Goal: Task Accomplishment & Management: Use online tool/utility

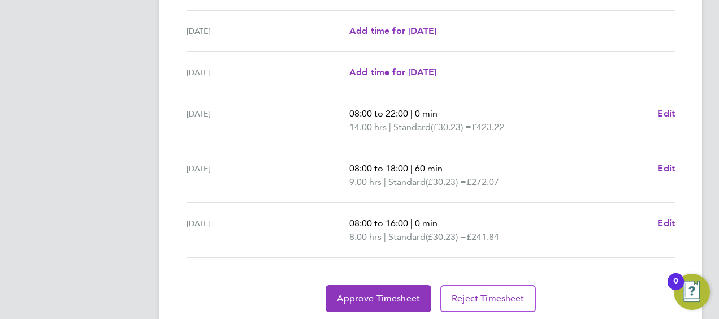
scroll to position [482, 0]
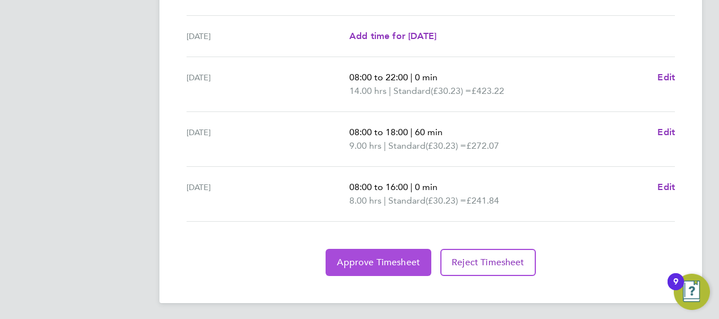
click at [365, 260] on span "Approve Timesheet" at bounding box center [378, 261] width 83 height 11
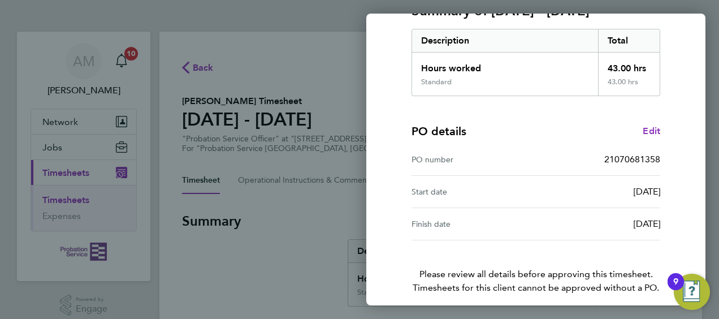
scroll to position [221, 0]
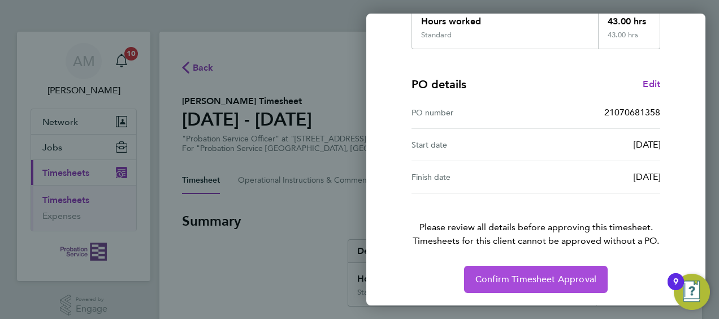
click at [537, 276] on span "Confirm Timesheet Approval" at bounding box center [535, 278] width 121 height 11
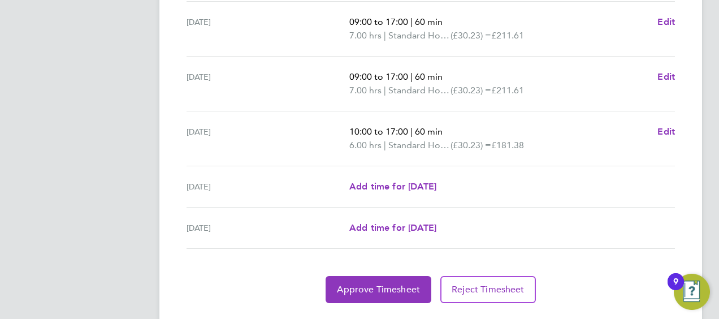
scroll to position [495, 0]
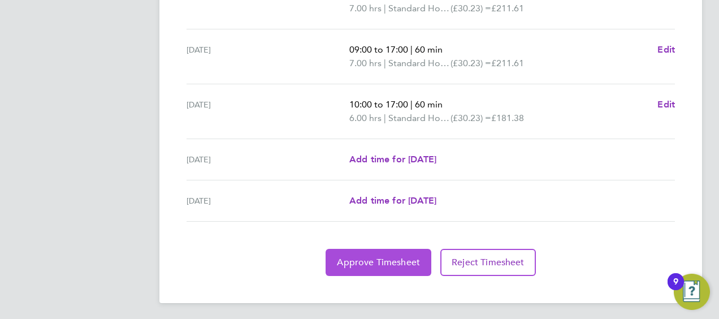
click at [399, 266] on button "Approve Timesheet" at bounding box center [378, 262] width 106 height 27
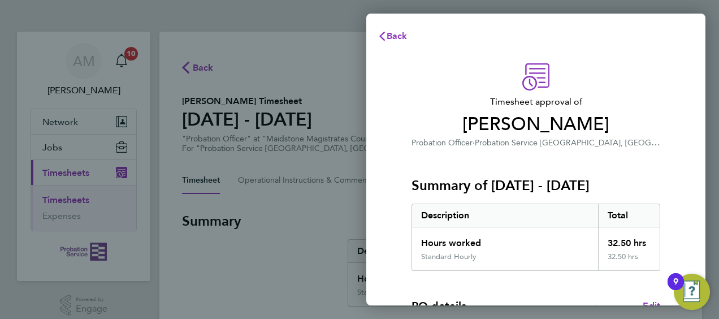
scroll to position [221, 0]
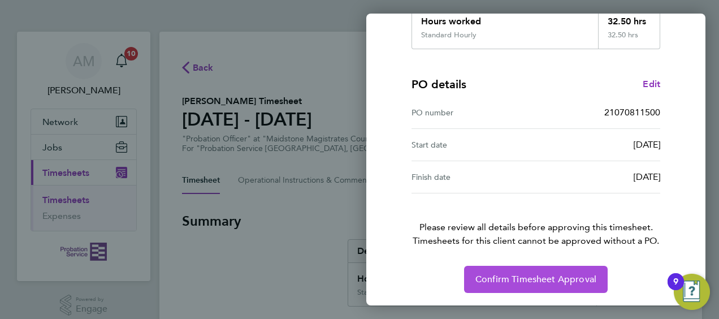
click at [539, 277] on span "Confirm Timesheet Approval" at bounding box center [535, 278] width 121 height 11
